Goal: Information Seeking & Learning: Learn about a topic

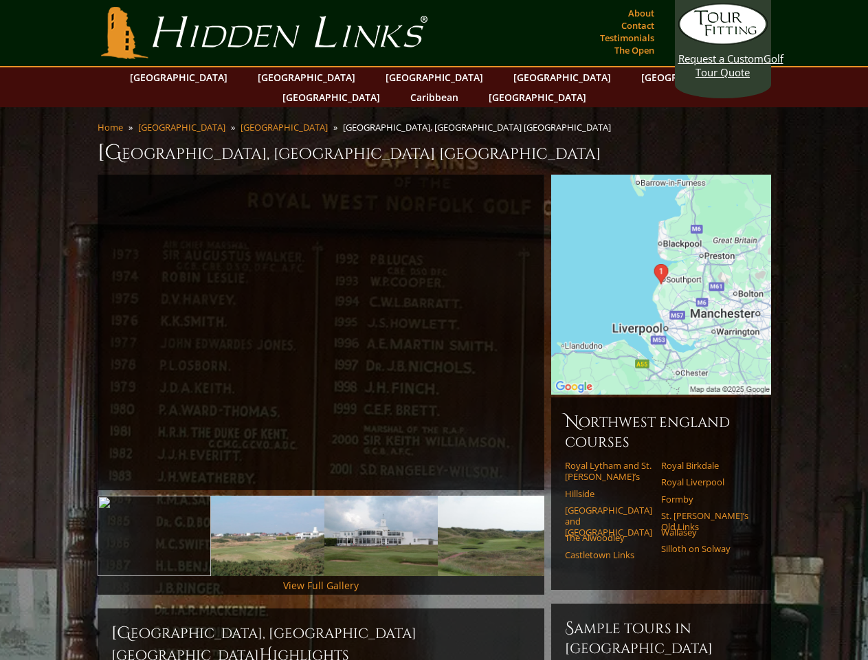
click at [77, 319] on link "Previous" at bounding box center [77, 333] width 28 height 28
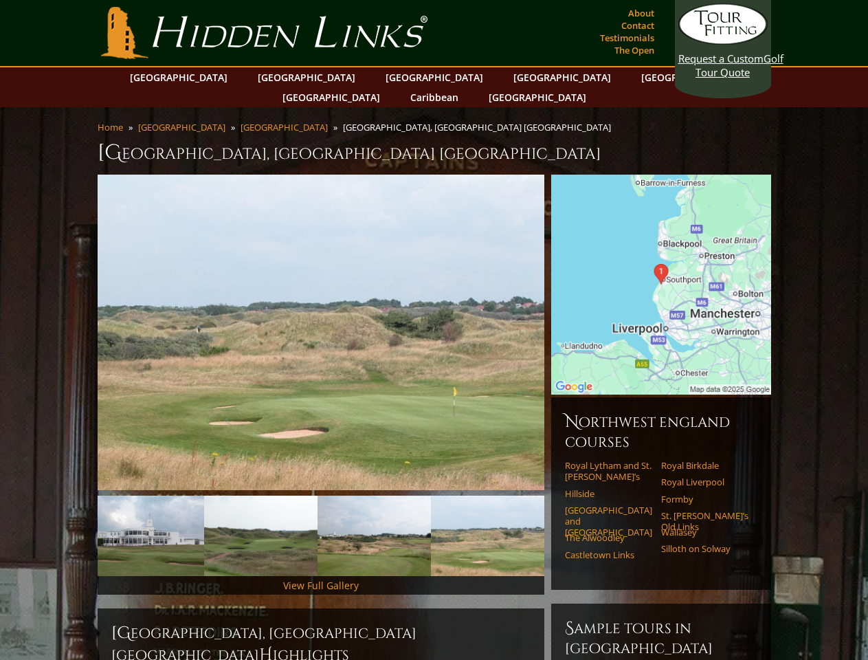
click at [565, 319] on link "Next" at bounding box center [565, 333] width 28 height 28
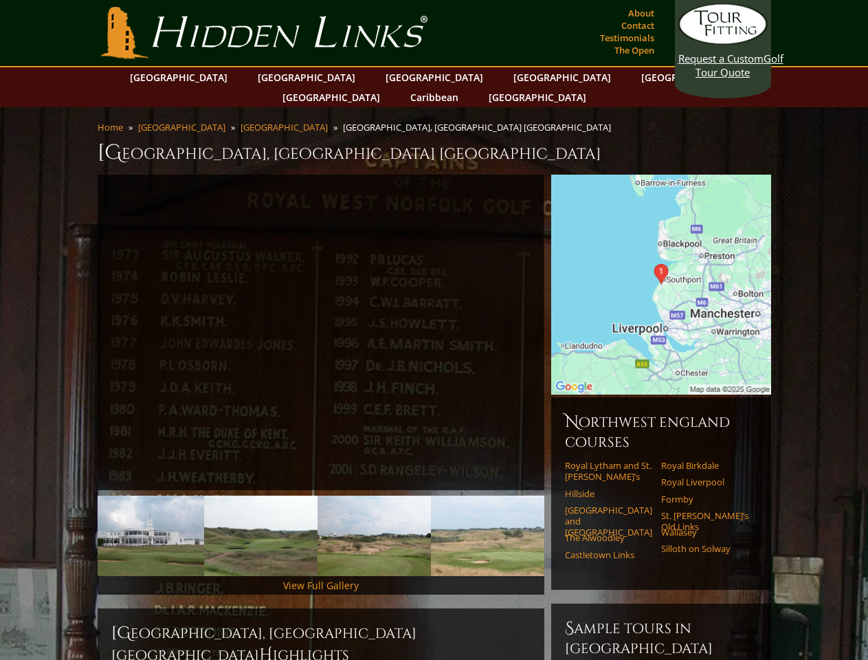
click at [154, 516] on img at bounding box center [147, 536] width 113 height 80
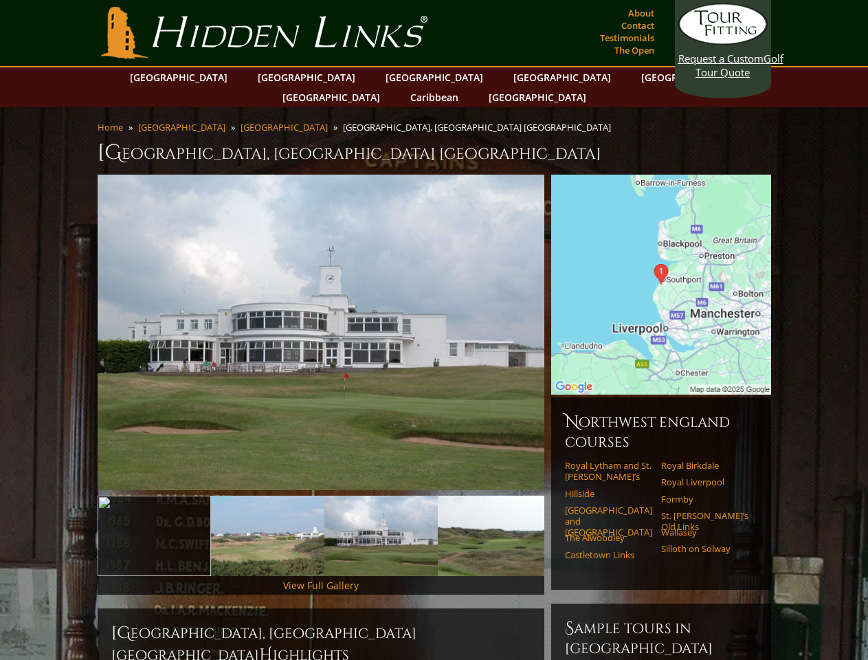
click at [325, 516] on img at bounding box center [381, 536] width 113 height 80
click at [381, 516] on img at bounding box center [381, 536] width 113 height 80
click at [494, 516] on img at bounding box center [494, 536] width 113 height 80
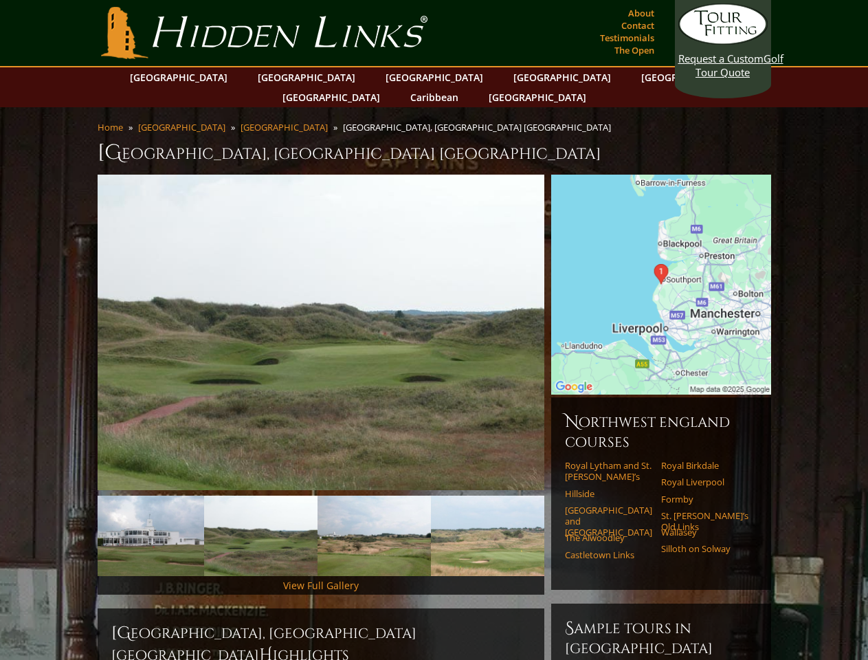
click at [565, 532] on link "The Alwoodley" at bounding box center [608, 537] width 87 height 11
